Goal: Information Seeking & Learning: Learn about a topic

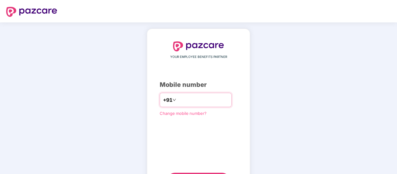
drag, startPoint x: 0, startPoint y: 0, endPoint x: 194, endPoint y: 100, distance: 218.7
click at [194, 100] on input "number" at bounding box center [202, 100] width 51 height 10
type input "**********"
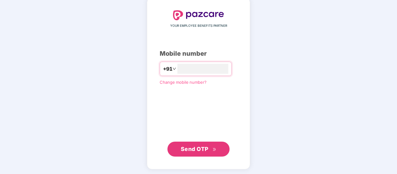
scroll to position [32, 0]
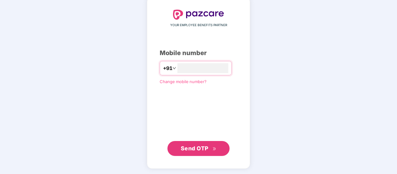
click at [194, 148] on span "Send OTP" at bounding box center [195, 148] width 28 height 7
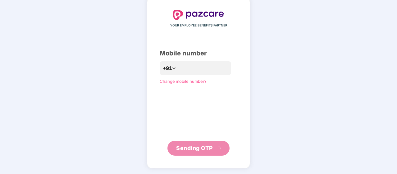
scroll to position [29, 0]
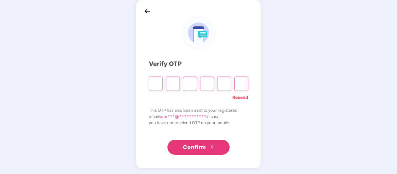
paste input "*"
type input "*"
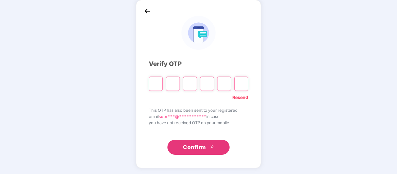
type input "*"
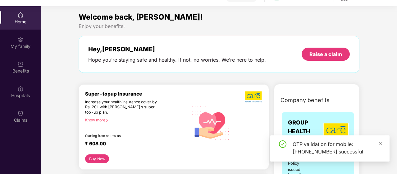
click at [381, 143] on icon "close" at bounding box center [380, 143] width 4 height 4
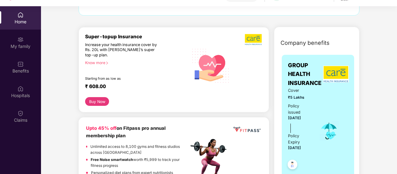
scroll to position [62, 0]
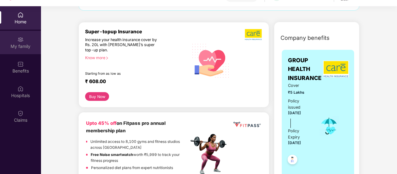
click at [20, 44] on div "My family" at bounding box center [20, 46] width 41 height 6
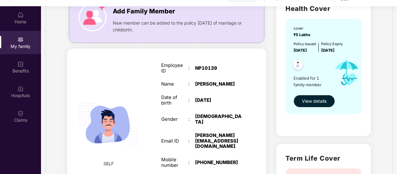
scroll to position [0, 0]
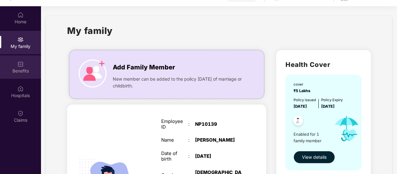
click at [18, 66] on img at bounding box center [20, 64] width 6 height 6
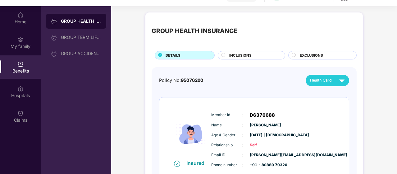
click at [248, 55] on span "INCLUSIONS" at bounding box center [240, 55] width 22 height 6
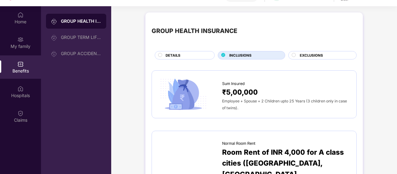
click at [189, 55] on div "DETAILS" at bounding box center [186, 55] width 49 height 7
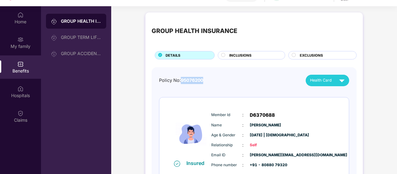
drag, startPoint x: 207, startPoint y: 79, endPoint x: 181, endPoint y: 80, distance: 25.8
click at [181, 80] on div "Policy No: 95076200 Health Card" at bounding box center [254, 80] width 190 height 11
click at [207, 79] on div "Policy No: 95076200 Health Card" at bounding box center [254, 80] width 190 height 11
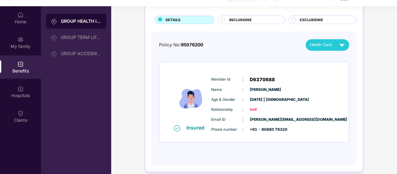
scroll to position [36, 0]
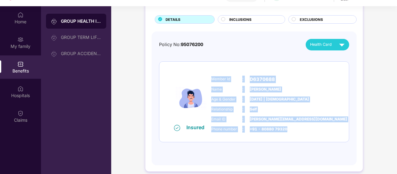
drag, startPoint x: 212, startPoint y: 77, endPoint x: 292, endPoint y: 126, distance: 94.3
click at [292, 126] on div "Member Id : D6370688 Name : Suprith S K Age & Gender : 31 May 2001 | Male Relat…" at bounding box center [273, 103] width 126 height 63
click at [292, 126] on div "Phone number : +91 - 80880 79320" at bounding box center [272, 128] width 123 height 7
drag, startPoint x: 268, startPoint y: 128, endPoint x: 212, endPoint y: 78, distance: 75.0
click at [212, 78] on div "Member Id : D6370688 Name : Suprith S K Age & Gender : 31 May 2001 | Male Relat…" at bounding box center [273, 103] width 126 height 63
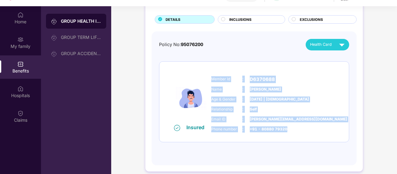
click at [264, 92] on div "Name : Suprith S K" at bounding box center [272, 89] width 123 height 7
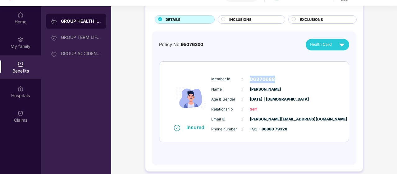
drag, startPoint x: 250, startPoint y: 79, endPoint x: 273, endPoint y: 77, distance: 23.7
click at [273, 77] on span "D6370688" at bounding box center [262, 78] width 25 height 7
click at [311, 82] on div "Member Id : D6370688 Name : Suprith S K Age & Gender : 31 May 2001 | Male Relat…" at bounding box center [273, 103] width 126 height 63
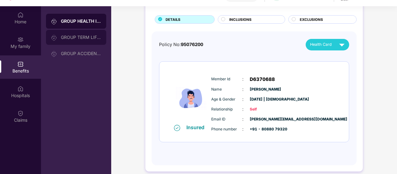
click at [74, 33] on div "GROUP TERM LIFE INSURANCE" at bounding box center [76, 37] width 60 height 15
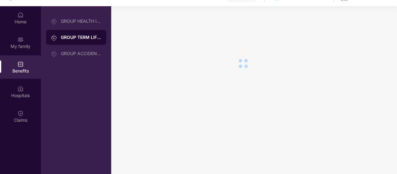
scroll to position [0, 0]
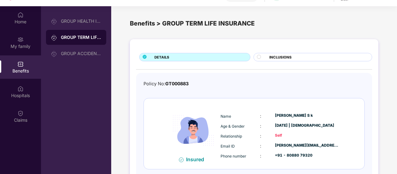
click at [301, 56] on div "INCLUSIONS" at bounding box center [317, 57] width 102 height 7
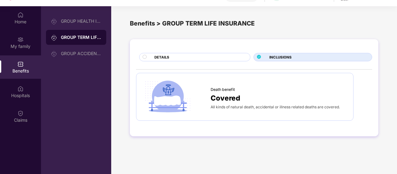
click at [232, 56] on div "DETAILS" at bounding box center [199, 57] width 96 height 7
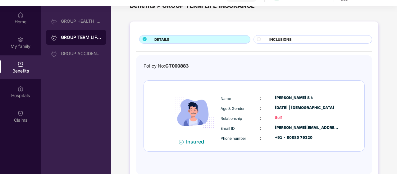
scroll to position [27, 0]
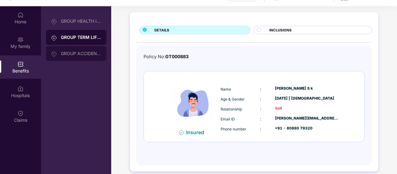
click at [84, 50] on div "GROUP ACCIDENTAL INSURANCE" at bounding box center [76, 53] width 60 height 15
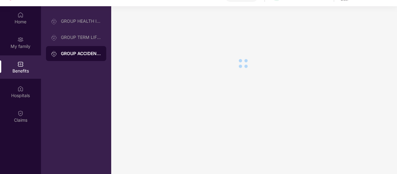
scroll to position [0, 0]
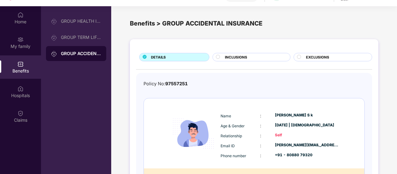
click at [219, 53] on div "INCLUSIONS" at bounding box center [251, 57] width 78 height 8
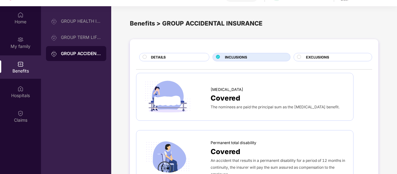
click at [181, 58] on div "DETAILS" at bounding box center [177, 57] width 58 height 7
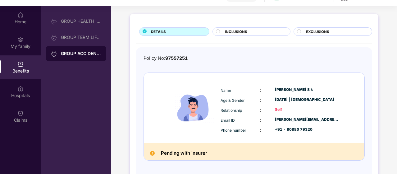
scroll to position [43, 0]
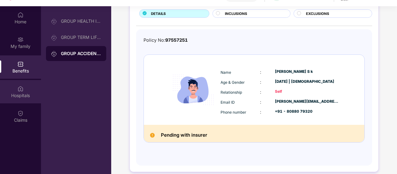
click at [27, 93] on div "Hospitals" at bounding box center [20, 95] width 41 height 6
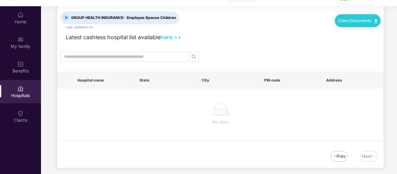
scroll to position [0, 0]
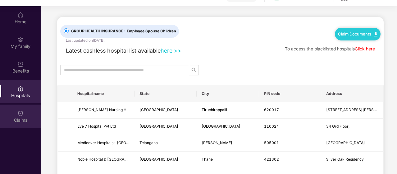
click at [26, 118] on div "Claims" at bounding box center [20, 120] width 41 height 6
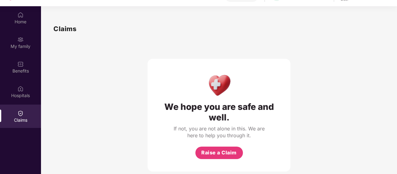
scroll to position [4, 0]
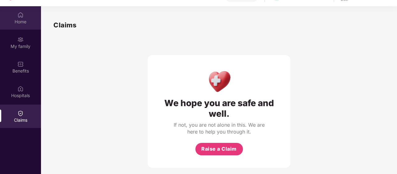
click at [25, 20] on div "Home" at bounding box center [20, 22] width 41 height 6
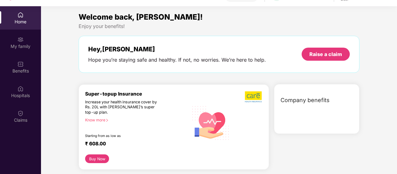
scroll to position [0, 0]
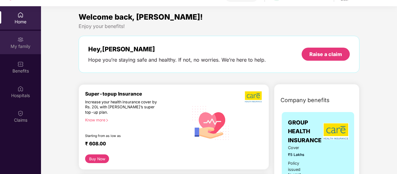
click at [27, 43] on div "My family" at bounding box center [20, 46] width 41 height 6
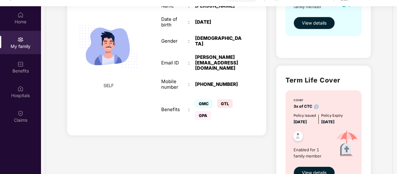
scroll to position [124, 0]
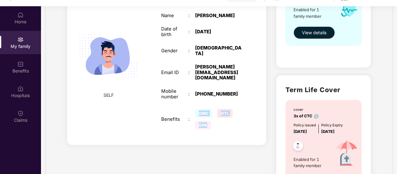
drag, startPoint x: 201, startPoint y: 111, endPoint x: 194, endPoint y: 101, distance: 12.3
click at [195, 107] on div "GMC GTL GPA" at bounding box center [218, 119] width 47 height 24
click at [215, 107] on div "GMC GTL GPA" at bounding box center [218, 119] width 47 height 24
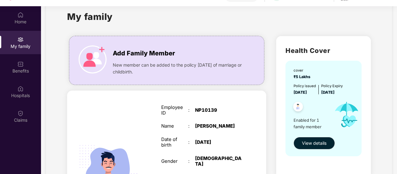
scroll to position [0, 0]
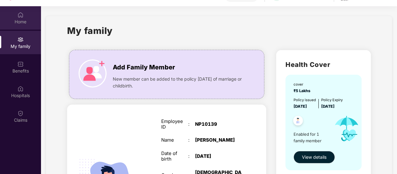
click at [24, 20] on div "Home" at bounding box center [20, 22] width 41 height 6
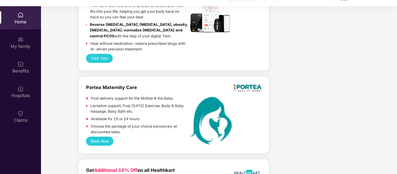
scroll to position [838, 0]
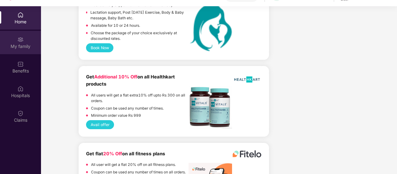
click at [19, 51] on div "My family" at bounding box center [20, 42] width 41 height 23
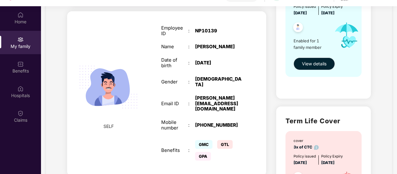
scroll to position [62, 0]
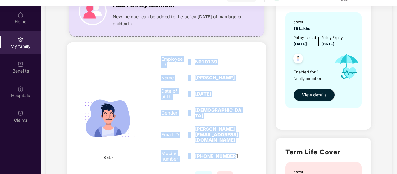
drag, startPoint x: 239, startPoint y: 142, endPoint x: 160, endPoint y: 60, distance: 114.2
click at [160, 60] on div "Employee ID : NP10139 Name : Suprith S K Date of birth : 31 May 2001 Gender : M…" at bounding box center [201, 124] width 93 height 152
click at [206, 79] on div "Suprith S K" at bounding box center [218, 78] width 47 height 6
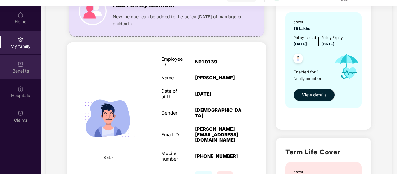
click at [14, 69] on div "Benefits" at bounding box center [20, 71] width 41 height 6
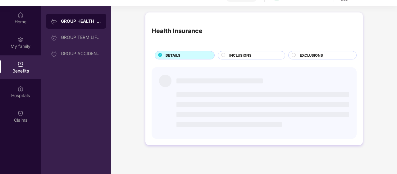
scroll to position [0, 0]
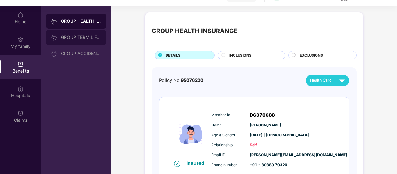
click at [88, 37] on div "GROUP TERM LIFE INSURANCE" at bounding box center [81, 37] width 40 height 5
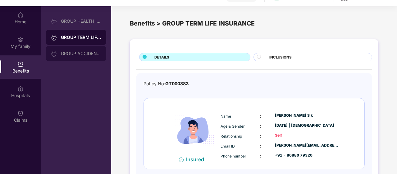
click at [84, 51] on div "GROUP ACCIDENTAL INSURANCE" at bounding box center [81, 53] width 40 height 5
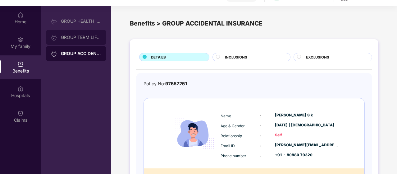
click at [91, 34] on div "GROUP TERM LIFE INSURANCE" at bounding box center [76, 37] width 60 height 15
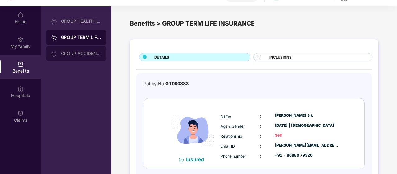
click at [77, 55] on div "GROUP ACCIDENTAL INSURANCE" at bounding box center [81, 53] width 40 height 5
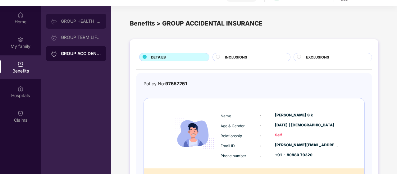
click at [83, 27] on div "GROUP HEALTH INSURANCE" at bounding box center [76, 21] width 60 height 15
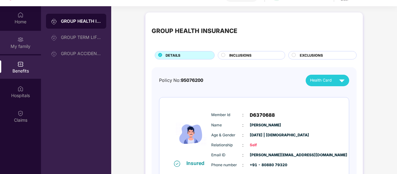
click at [20, 50] on div "My family" at bounding box center [20, 42] width 41 height 23
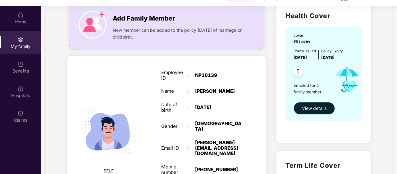
scroll to position [124, 0]
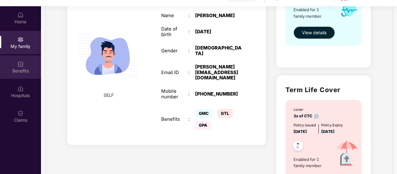
click at [23, 73] on div "Benefits" at bounding box center [20, 71] width 41 height 6
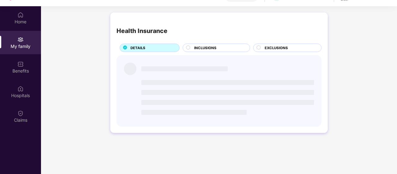
scroll to position [0, 0]
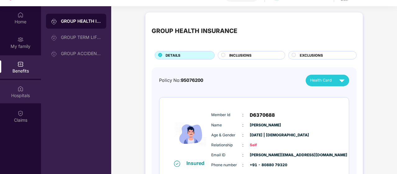
click at [22, 93] on div "Hospitals" at bounding box center [20, 95] width 41 height 6
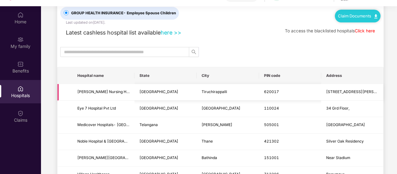
scroll to position [62, 0]
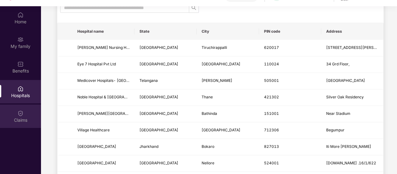
click at [17, 115] on img at bounding box center [20, 113] width 6 height 6
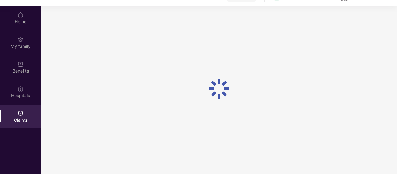
scroll to position [0, 0]
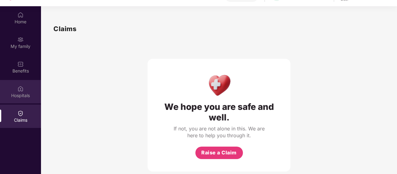
click at [30, 93] on div "Hospitals" at bounding box center [20, 95] width 41 height 6
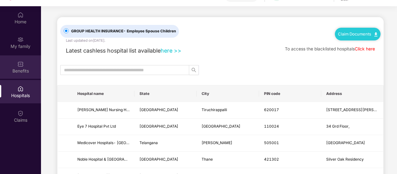
click at [16, 68] on div "Benefits" at bounding box center [20, 71] width 41 height 6
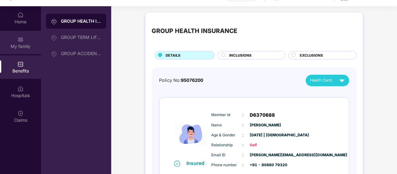
click at [21, 49] on div "My family" at bounding box center [20, 46] width 41 height 6
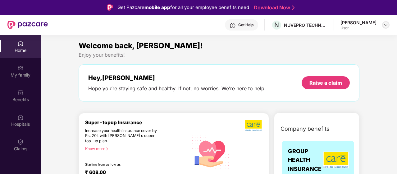
click at [385, 25] on img at bounding box center [385, 24] width 5 height 5
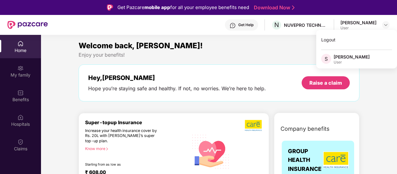
click at [257, 56] on div "Enjoy your benefits!" at bounding box center [219, 55] width 281 height 7
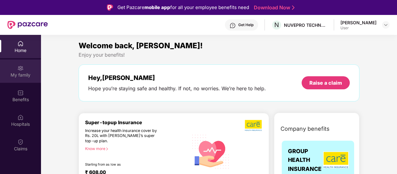
click at [18, 70] on img at bounding box center [20, 68] width 6 height 6
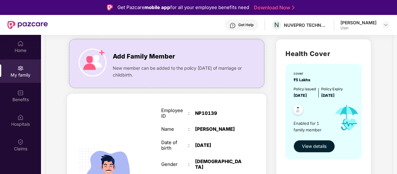
scroll to position [31, 0]
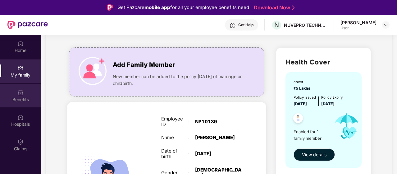
click at [17, 103] on div "Benefits" at bounding box center [20, 95] width 41 height 23
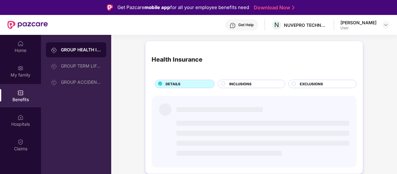
scroll to position [0, 0]
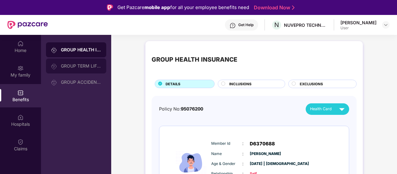
click at [90, 69] on div "GROUP TERM LIFE INSURANCE" at bounding box center [76, 65] width 60 height 15
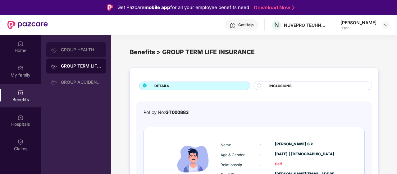
click at [90, 52] on div "GROUP HEALTH INSURANCE" at bounding box center [76, 49] width 60 height 15
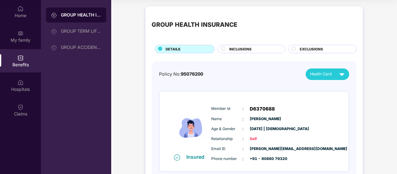
scroll to position [36, 0]
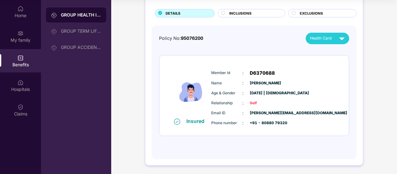
click at [258, 16] on div "INCLUSIONS" at bounding box center [254, 14] width 56 height 7
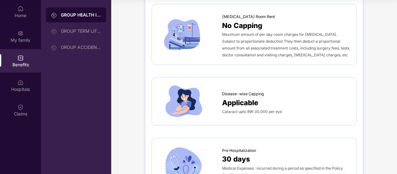
scroll to position [346, 0]
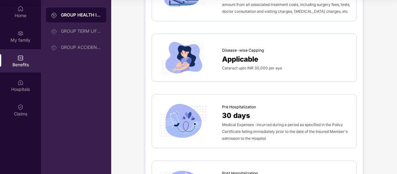
click at [272, 122] on span "Medical Expenses : incurred during a period as specified in the Policy Certific…" at bounding box center [284, 131] width 125 height 18
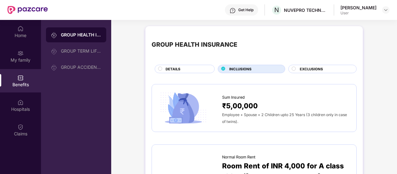
scroll to position [0, 0]
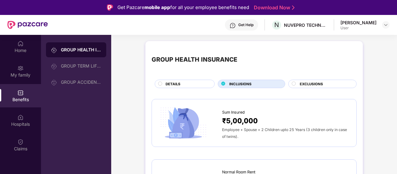
click at [309, 83] on span "EXCLUSIONS" at bounding box center [311, 84] width 23 height 6
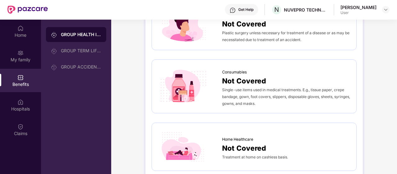
scroll to position [35, 0]
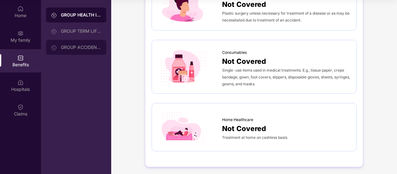
click at [69, 47] on div "GROUP ACCIDENTAL INSURANCE" at bounding box center [81, 47] width 40 height 5
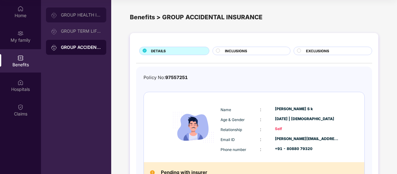
click at [83, 18] on div "GROUP HEALTH INSURANCE" at bounding box center [76, 14] width 60 height 15
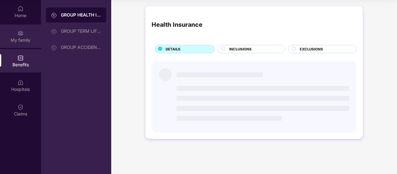
click at [29, 34] on div "My family" at bounding box center [20, 36] width 41 height 23
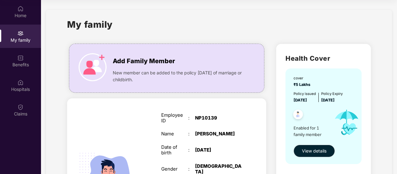
drag, startPoint x: 291, startPoint y: 76, endPoint x: 348, endPoint y: 100, distance: 61.9
click at [348, 100] on div "cover ₹5 Lakhs Policy issued 01 Jan 2025 Policy Expiry 31 Dec 2025 Enabled for …" at bounding box center [323, 115] width 76 height 95
click at [348, 100] on div "Policy issued 01 Jan 2025 Policy Expiry 31 Dec 2025" at bounding box center [323, 97] width 61 height 12
